Goal: Navigation & Orientation: Find specific page/section

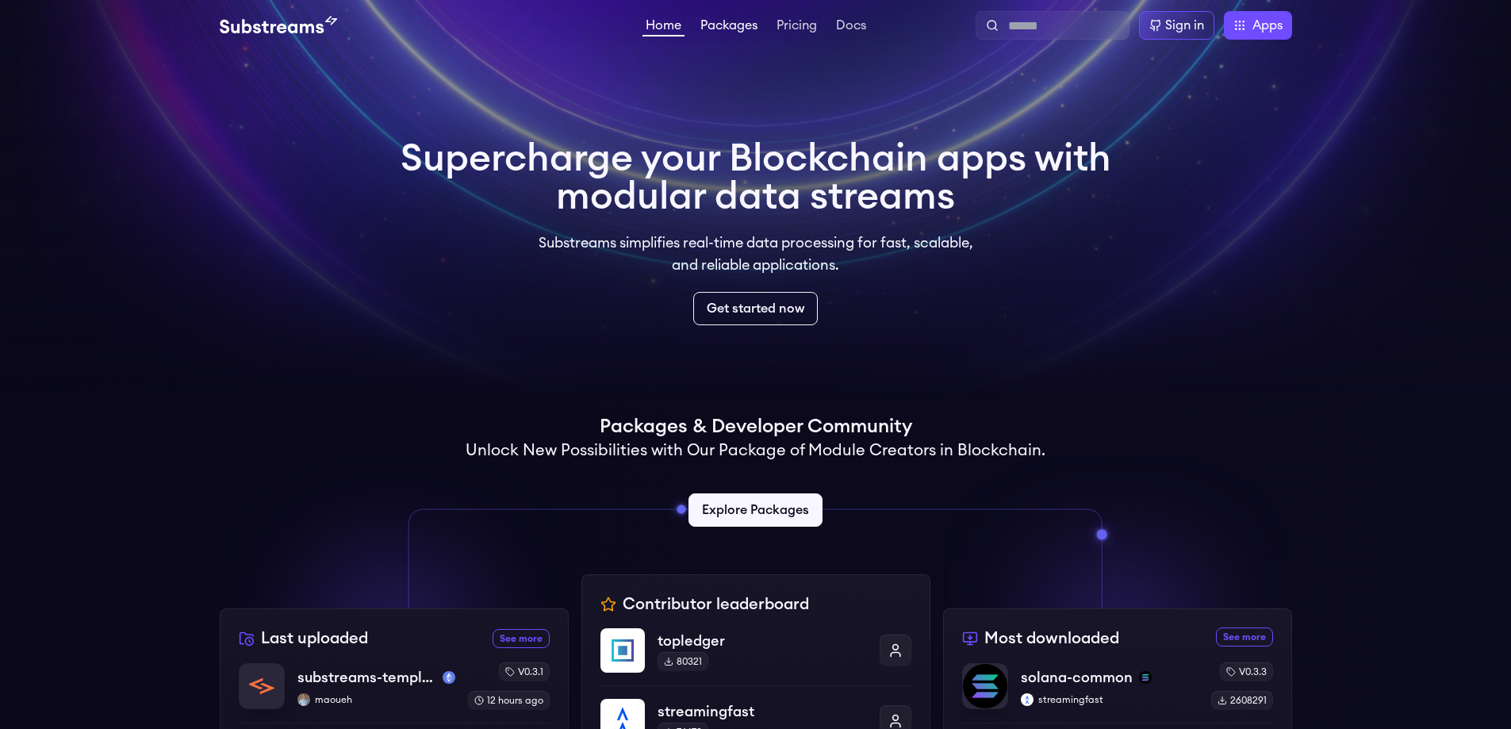
click at [716, 25] on link "Packages" at bounding box center [728, 27] width 63 height 16
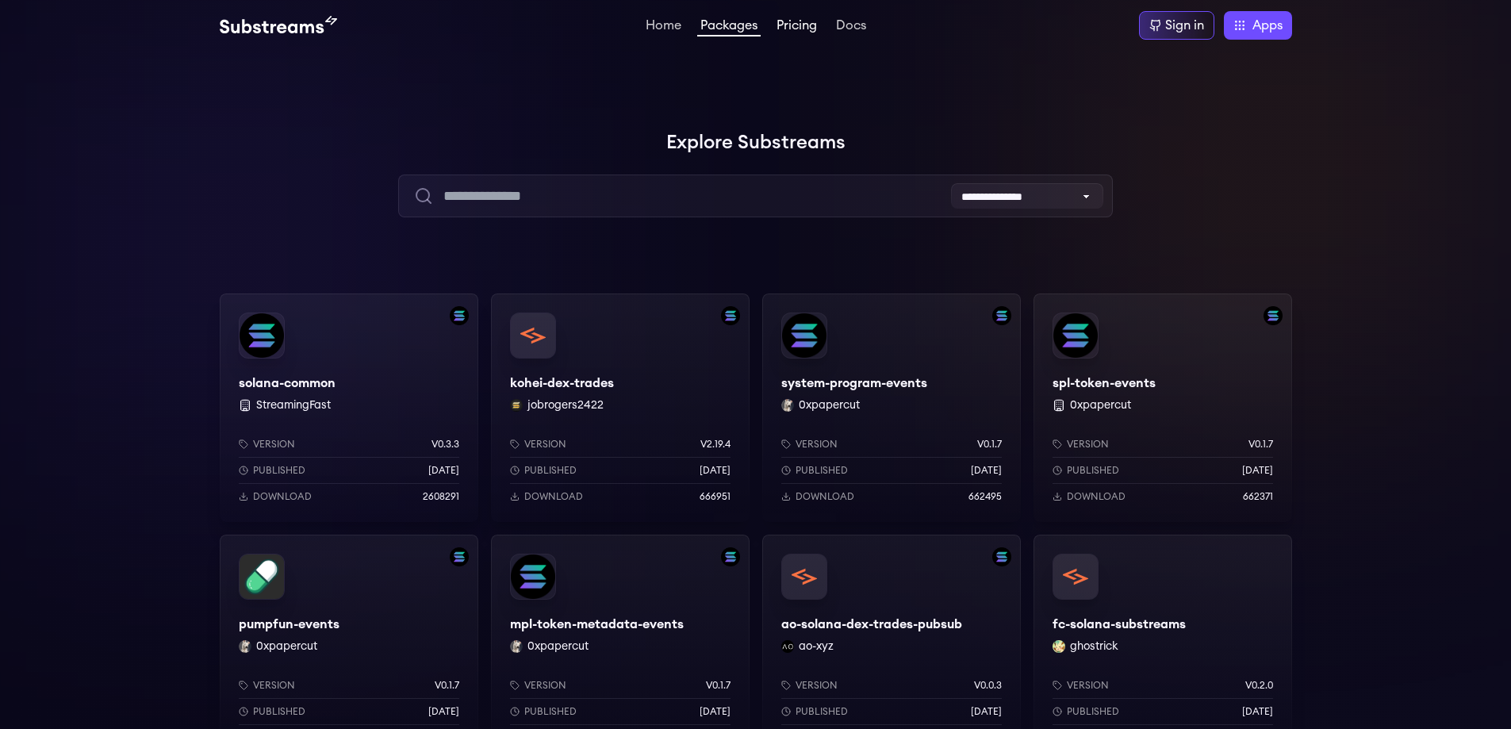
click at [797, 30] on link "Pricing" at bounding box center [796, 27] width 47 height 16
click at [1333, 244] on div at bounding box center [1273, 159] width 476 height 476
click at [1236, 204] on div at bounding box center [1273, 159] width 476 height 476
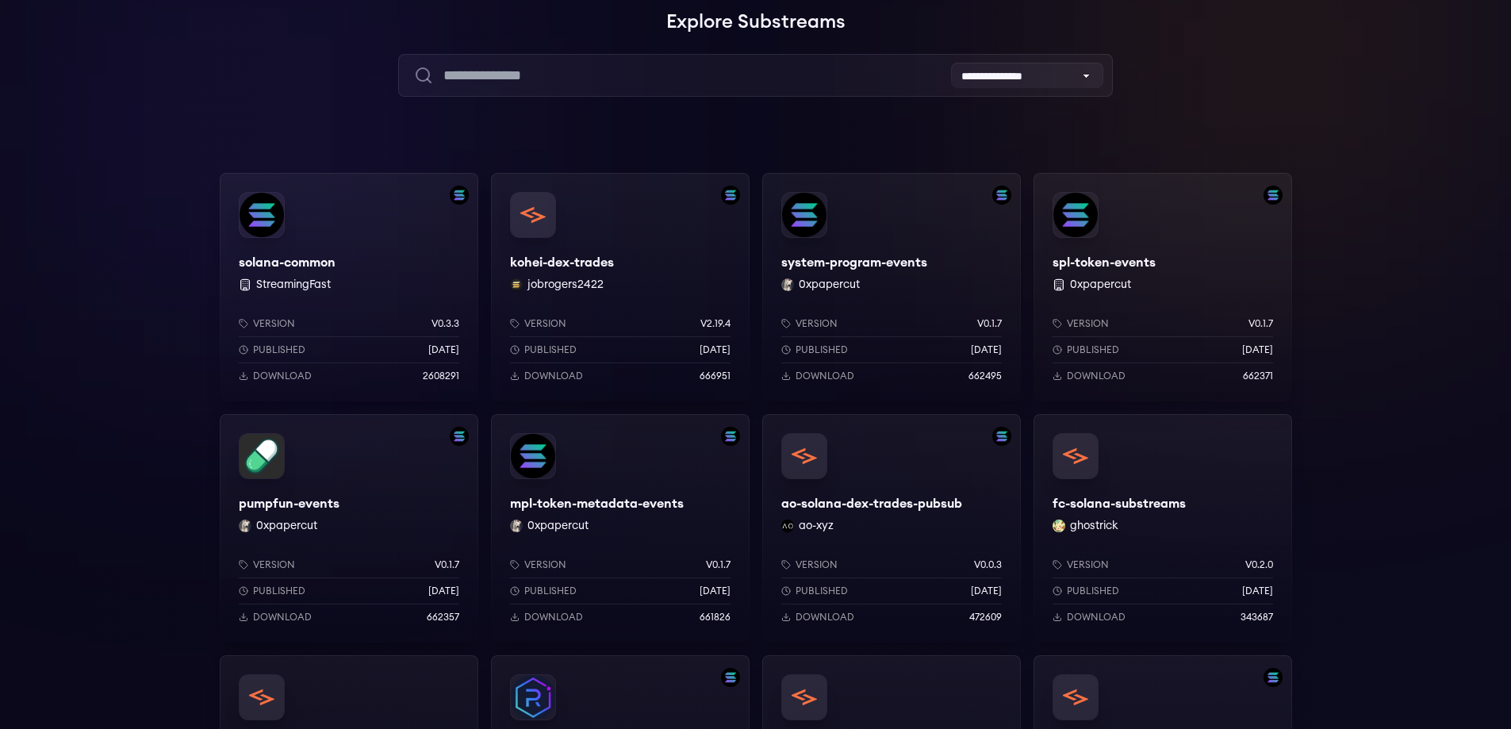
scroll to position [159, 0]
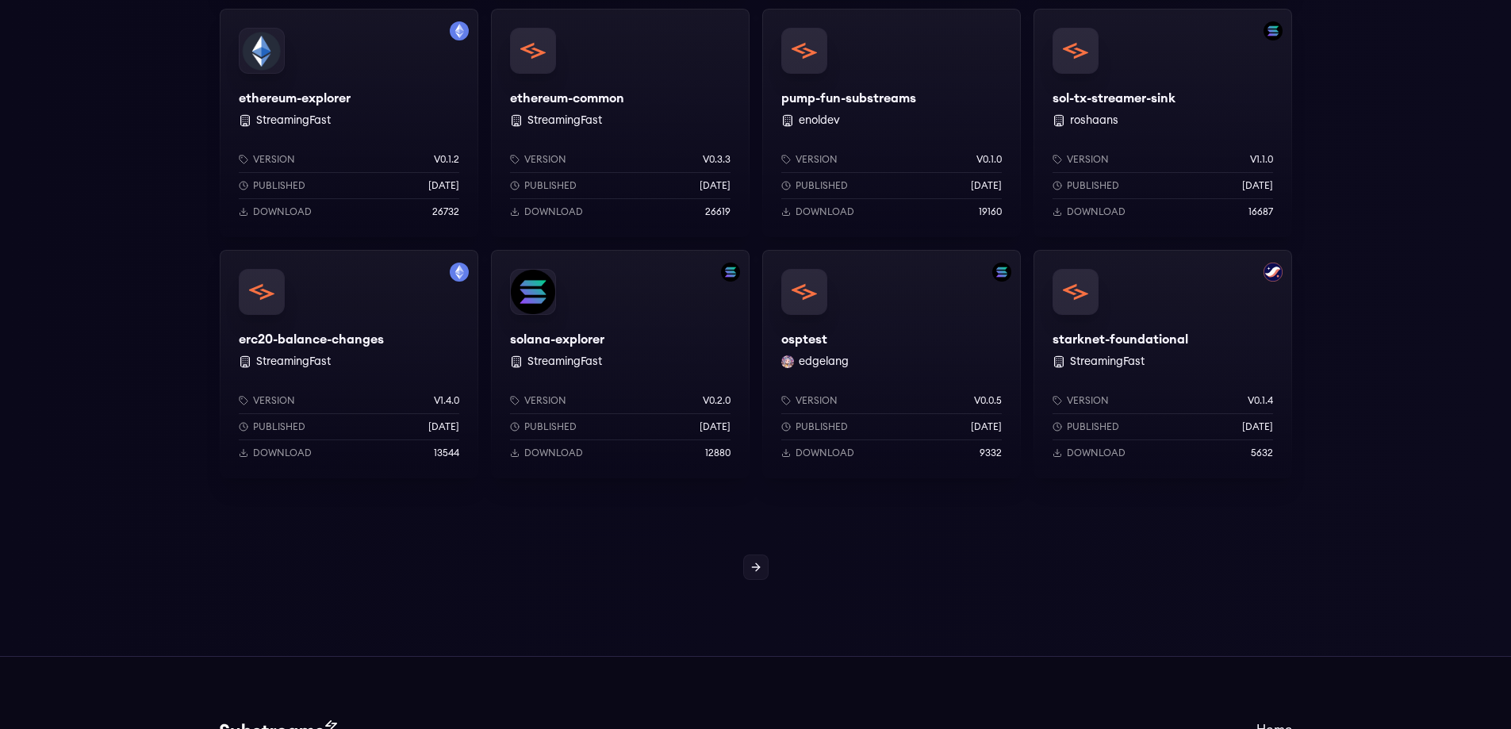
scroll to position [1269, 0]
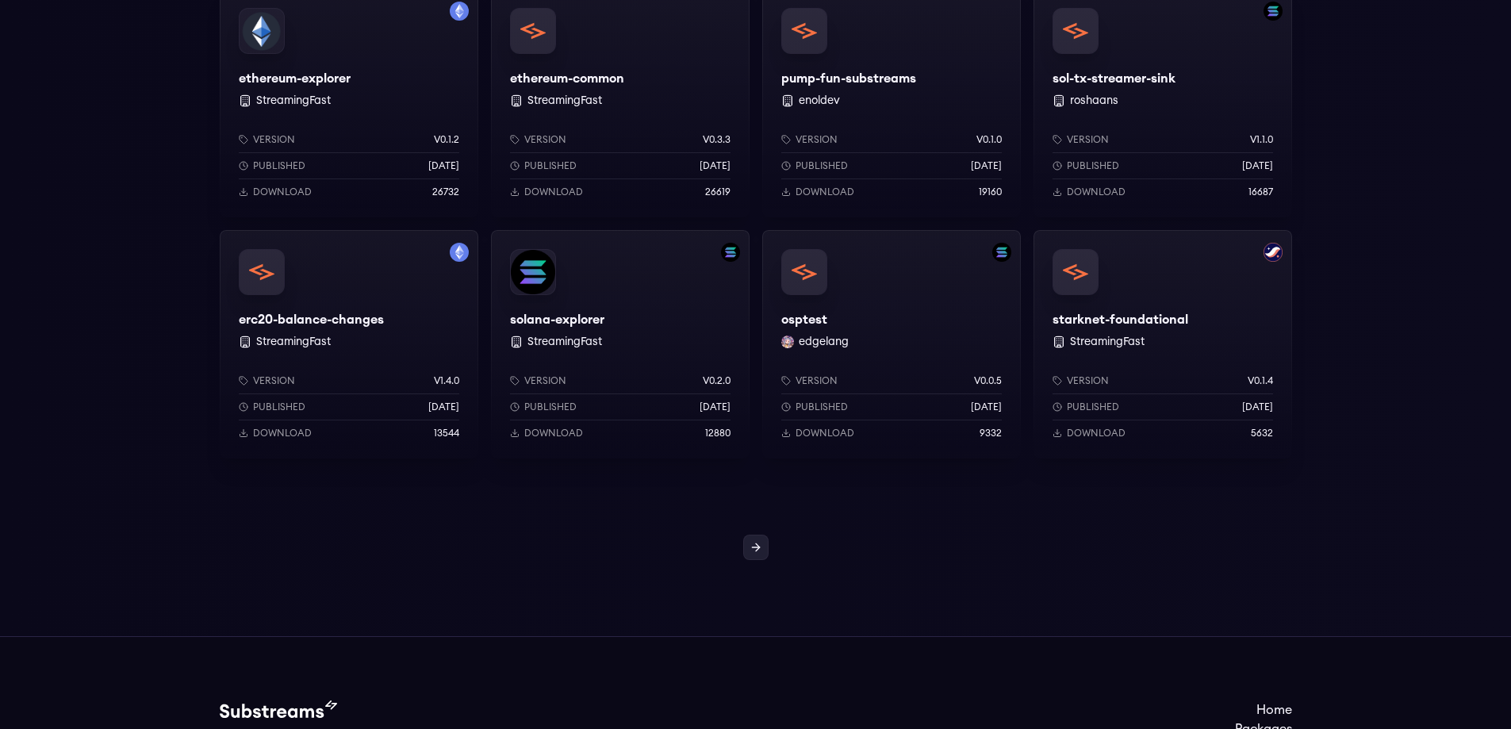
click at [750, 547] on icon at bounding box center [756, 547] width 13 height 13
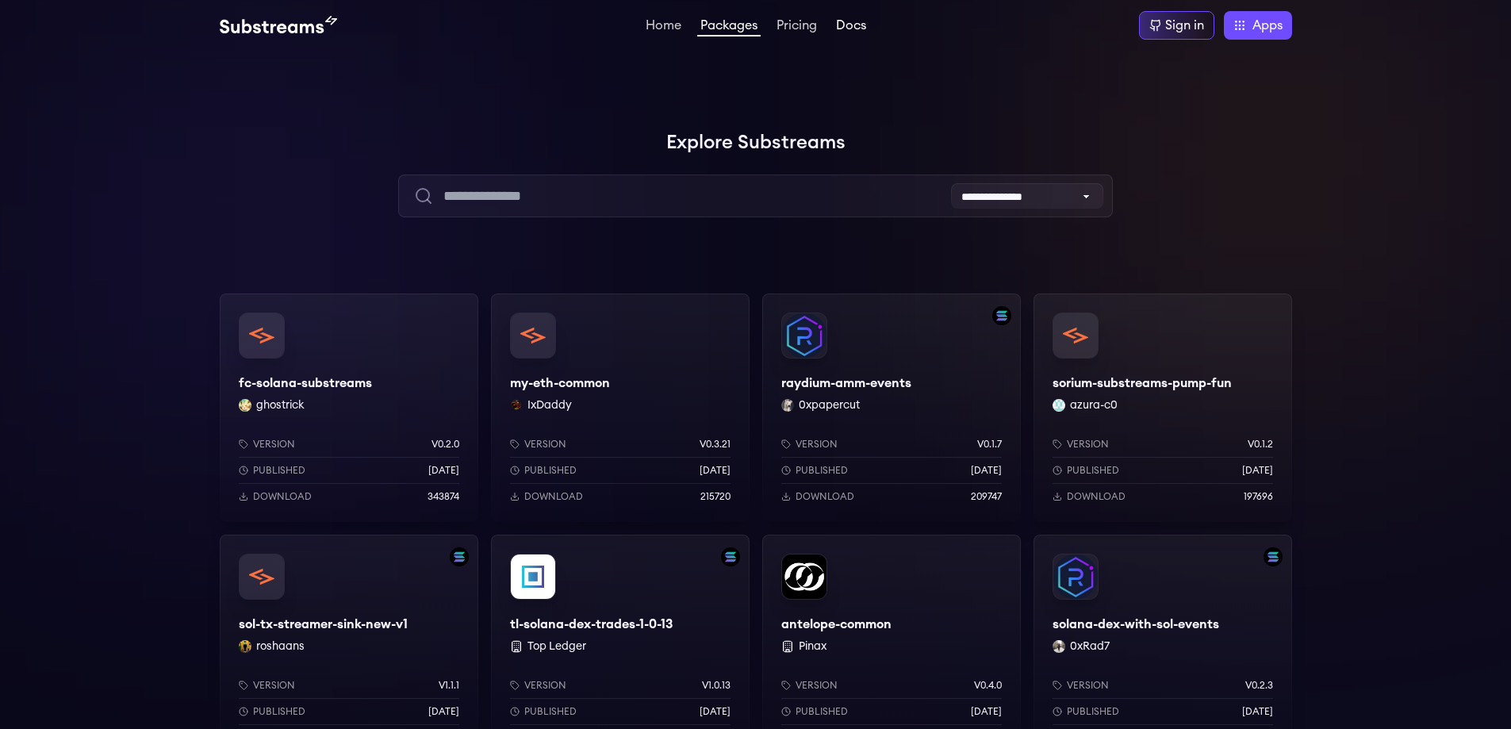
click at [851, 22] on link "Docs" at bounding box center [851, 27] width 36 height 16
click at [846, 26] on link "Docs" at bounding box center [851, 27] width 36 height 16
